Goal: Task Accomplishment & Management: Use online tool/utility

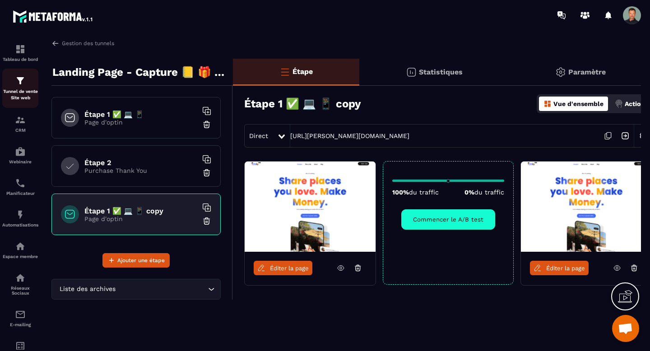
click at [23, 88] on div "Tunnel de vente Site web" at bounding box center [20, 88] width 36 height 26
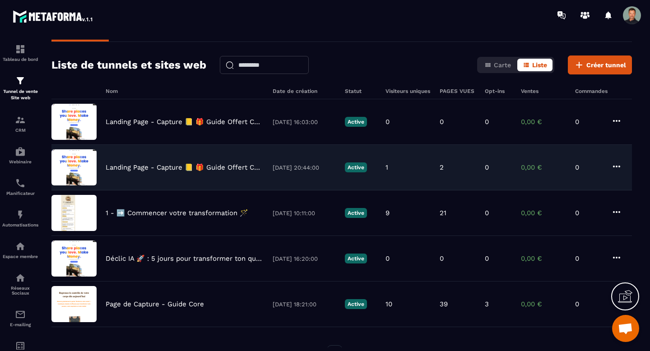
scroll to position [22, 0]
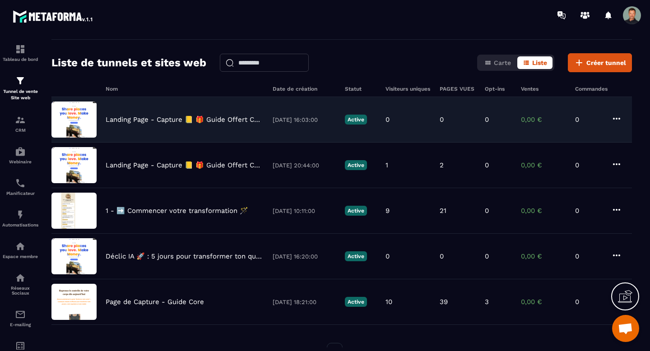
click at [147, 126] on div "Landing Page - Capture 📒 🎁 Guide Offert Core - Copy [DATE] 16:03:00 Active 0 0 …" at bounding box center [341, 120] width 581 height 46
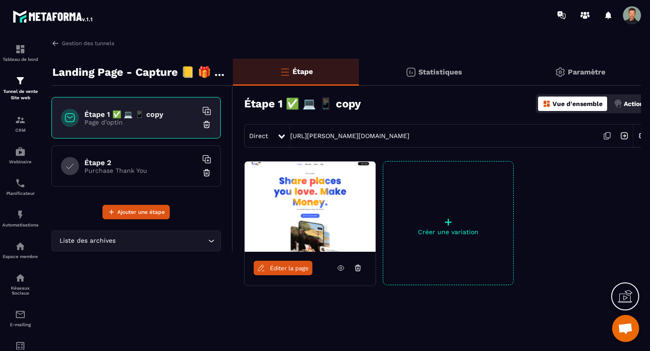
click at [154, 166] on h6 "Étape 2" at bounding box center [140, 163] width 113 height 9
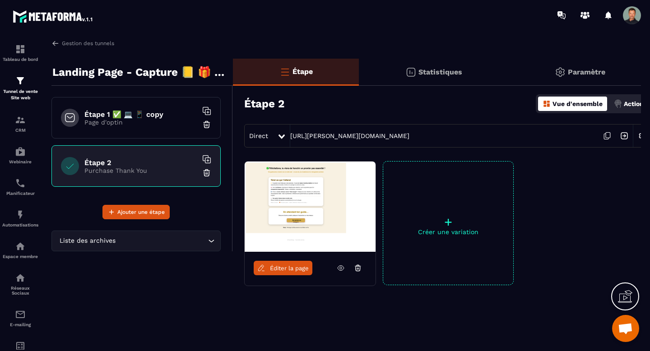
click at [141, 122] on p "Page d'optin" at bounding box center [140, 122] width 113 height 7
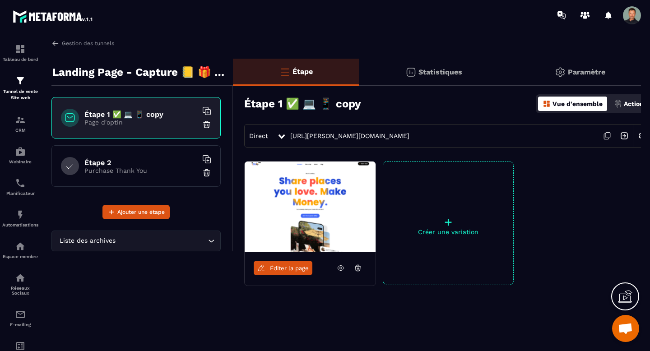
click at [303, 270] on span "Éditer la page" at bounding box center [289, 268] width 39 height 7
